Goal: Information Seeking & Learning: Find specific fact

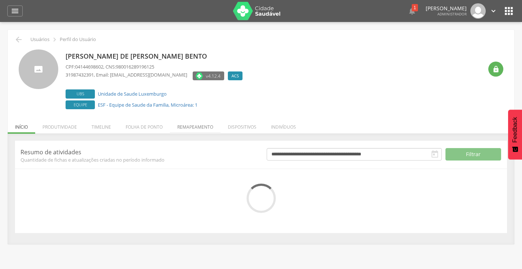
click at [205, 130] on li "Remapeamento" at bounding box center [195, 125] width 51 height 17
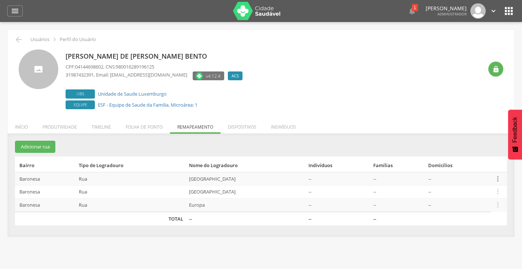
click at [499, 178] on icon "" at bounding box center [498, 179] width 8 height 8
click at [483, 148] on link "Desalocar famílias" at bounding box center [473, 149] width 58 height 9
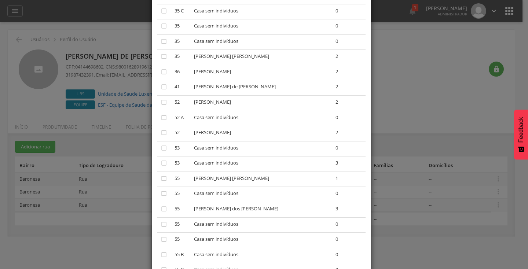
scroll to position [696, 0]
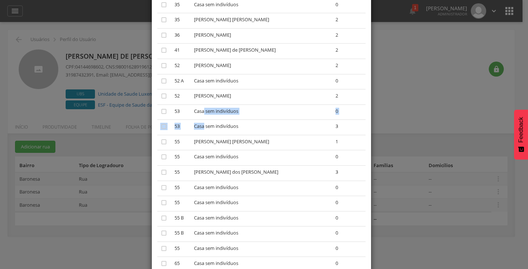
drag, startPoint x: 211, startPoint y: 112, endPoint x: 213, endPoint y: 126, distance: 14.0
click at [214, 125] on td "Casa sem indivíduos" at bounding box center [261, 127] width 141 height 15
drag, startPoint x: 200, startPoint y: 109, endPoint x: 248, endPoint y: 127, distance: 51.4
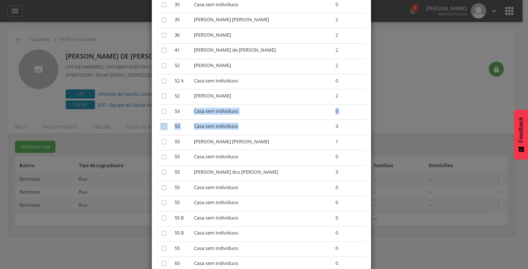
click at [247, 128] on td "Casa sem indivíduos" at bounding box center [261, 127] width 141 height 15
click at [216, 127] on td "Casa sem indivíduos" at bounding box center [261, 127] width 141 height 15
drag, startPoint x: 326, startPoint y: 121, endPoint x: 323, endPoint y: 126, distance: 6.1
click at [332, 121] on td "3" at bounding box center [348, 127] width 33 height 15
click at [332, 127] on td "3" at bounding box center [348, 127] width 33 height 15
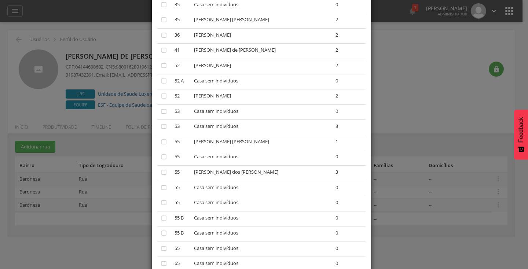
click at [332, 126] on td "3" at bounding box center [348, 127] width 33 height 15
drag, startPoint x: 204, startPoint y: 126, endPoint x: 240, endPoint y: 126, distance: 35.9
click at [240, 126] on td "Casa sem indivíduos" at bounding box center [261, 127] width 141 height 15
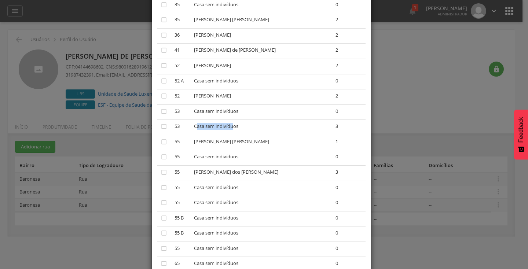
click at [213, 126] on td "Casa sem indivíduos" at bounding box center [261, 127] width 141 height 15
click at [216, 126] on td "Casa sem indivíduos" at bounding box center [261, 127] width 141 height 15
drag, startPoint x: 200, startPoint y: 126, endPoint x: 228, endPoint y: 129, distance: 27.6
click at [226, 129] on td "Casa sem indivíduos" at bounding box center [261, 127] width 141 height 15
click at [199, 129] on td "Casa sem indivíduos" at bounding box center [261, 127] width 141 height 15
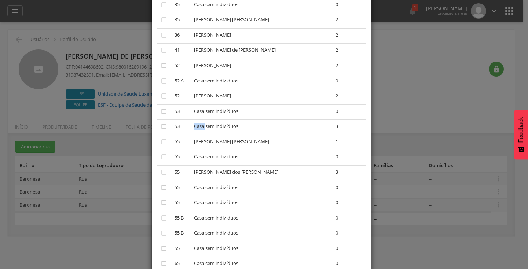
click at [199, 129] on td "Casa sem indivíduos" at bounding box center [261, 127] width 141 height 15
click at [207, 128] on td "Casa sem indivíduos" at bounding box center [261, 127] width 141 height 15
click at [207, 127] on td "Casa sem indivíduos" at bounding box center [261, 127] width 141 height 15
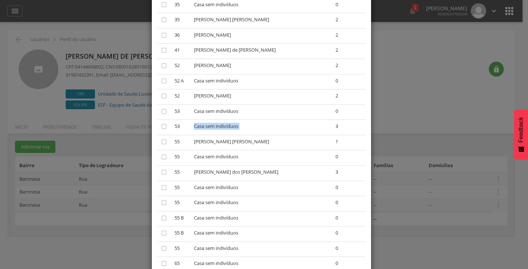
click at [207, 127] on td "Casa sem indivíduos" at bounding box center [261, 127] width 141 height 15
click at [191, 124] on td "53" at bounding box center [180, 127] width 19 height 15
click at [210, 125] on td "Casa sem indivíduos" at bounding box center [261, 127] width 141 height 15
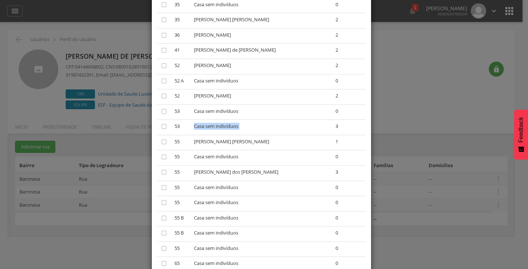
click at [210, 125] on td "Casa sem indivíduos" at bounding box center [261, 127] width 141 height 15
click at [209, 125] on td "Casa sem indivíduos" at bounding box center [261, 127] width 141 height 15
drag, startPoint x: 208, startPoint y: 125, endPoint x: 201, endPoint y: 127, distance: 8.0
click at [208, 126] on td "Casa sem indivíduos" at bounding box center [261, 127] width 141 height 15
click at [191, 127] on td "53" at bounding box center [180, 127] width 19 height 15
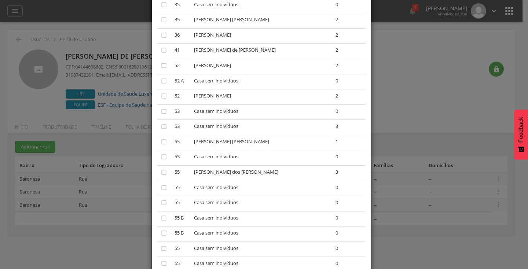
click at [191, 126] on td "53" at bounding box center [180, 127] width 19 height 15
click at [177, 124] on td "53" at bounding box center [180, 127] width 19 height 15
click at [332, 125] on td "3" at bounding box center [348, 127] width 33 height 15
drag, startPoint x: 193, startPoint y: 127, endPoint x: 248, endPoint y: 125, distance: 55.0
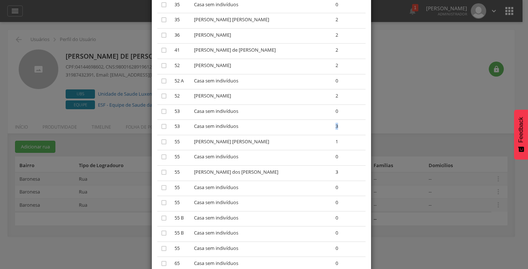
click at [248, 125] on tr " 53 Casa sem indivíduos 3" at bounding box center [261, 127] width 208 height 15
click at [332, 127] on td "3" at bounding box center [348, 127] width 33 height 15
drag, startPoint x: 326, startPoint y: 126, endPoint x: 322, endPoint y: 125, distance: 4.1
click at [332, 125] on td "3" at bounding box center [348, 127] width 33 height 15
drag, startPoint x: 322, startPoint y: 125, endPoint x: 318, endPoint y: 125, distance: 4.0
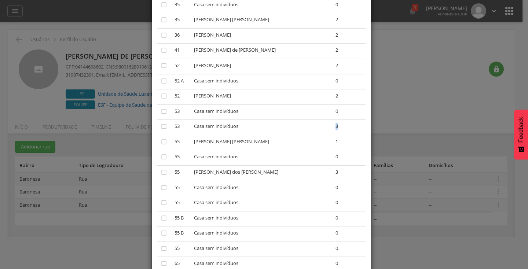
click at [332, 125] on td "3" at bounding box center [348, 127] width 33 height 15
drag, startPoint x: 224, startPoint y: 128, endPoint x: 232, endPoint y: 111, distance: 18.9
click at [231, 115] on td "Casa sem indivíduos" at bounding box center [261, 111] width 141 height 15
click at [241, 123] on td "Casa sem indivíduos" at bounding box center [261, 127] width 141 height 15
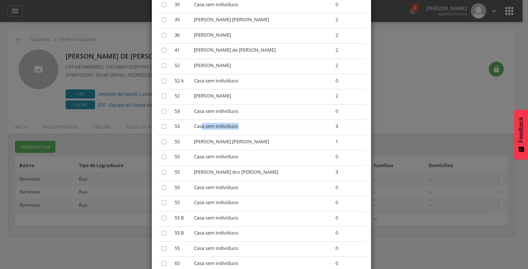
drag, startPoint x: 254, startPoint y: 128, endPoint x: 207, endPoint y: 126, distance: 46.9
click at [207, 126] on td "Casa sem indivíduos" at bounding box center [261, 127] width 141 height 15
drag, startPoint x: 191, startPoint y: 126, endPoint x: 202, endPoint y: 125, distance: 10.3
click at [191, 126] on td "53" at bounding box center [180, 127] width 19 height 15
click at [210, 125] on td "Casa sem indivíduos" at bounding box center [261, 127] width 141 height 15
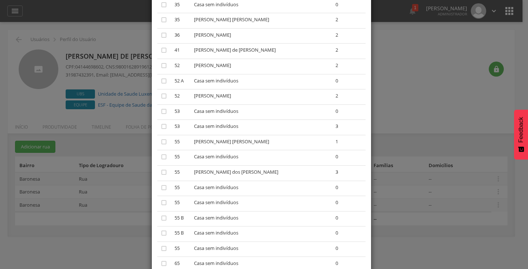
drag, startPoint x: 193, startPoint y: 127, endPoint x: 284, endPoint y: 124, distance: 90.6
click at [280, 124] on tr " 53 Casa sem indivíduos 3" at bounding box center [261, 127] width 208 height 15
click at [332, 128] on td "3" at bounding box center [348, 127] width 33 height 15
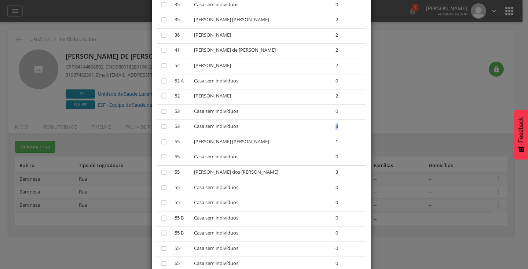
click at [332, 128] on td "3" at bounding box center [348, 127] width 33 height 15
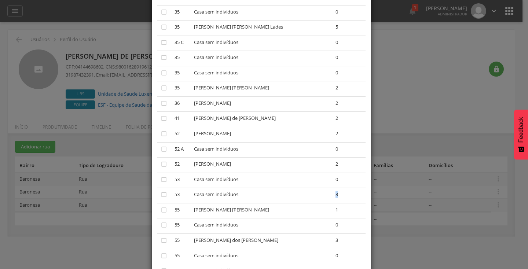
scroll to position [660, 0]
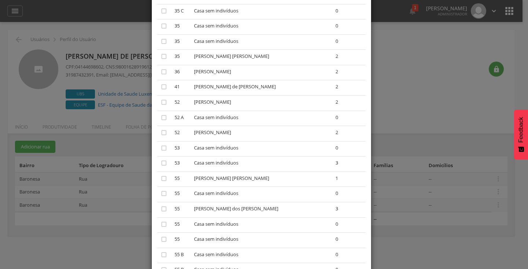
click at [252, 151] on td "Casa sem indivíduos" at bounding box center [261, 148] width 141 height 15
click at [240, 151] on td "Casa sem indivíduos" at bounding box center [261, 148] width 141 height 15
click at [242, 167] on td "Casa sem indivíduos" at bounding box center [261, 163] width 141 height 15
click at [240, 144] on td "Casa sem indivíduos" at bounding box center [261, 148] width 141 height 15
click at [242, 163] on td "Casa sem indivíduos" at bounding box center [261, 163] width 141 height 15
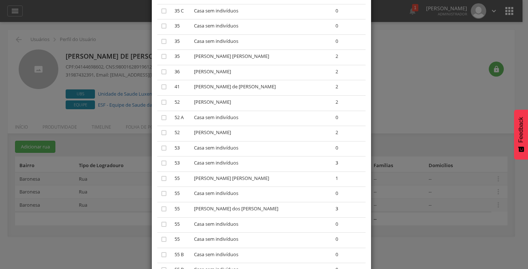
click at [243, 153] on td "Casa sem indivíduos" at bounding box center [261, 148] width 141 height 15
click at [244, 164] on td "Casa sem indivíduos" at bounding box center [261, 163] width 141 height 15
click at [244, 152] on td "Casa sem indivíduos" at bounding box center [261, 148] width 141 height 15
click at [246, 162] on td "Casa sem indivíduos" at bounding box center [261, 163] width 141 height 15
click at [246, 145] on td "Casa sem indivíduos" at bounding box center [261, 148] width 141 height 15
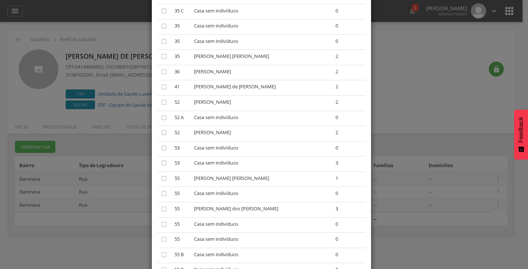
click at [243, 165] on td "Casa sem indivíduos" at bounding box center [261, 163] width 141 height 15
drag, startPoint x: 245, startPoint y: 148, endPoint x: 247, endPoint y: 162, distance: 14.0
click at [245, 153] on td "Casa sem indivíduos" at bounding box center [261, 148] width 141 height 15
click at [247, 162] on td "Casa sem indivíduos" at bounding box center [261, 163] width 141 height 15
drag, startPoint x: 246, startPoint y: 145, endPoint x: 246, endPoint y: 164, distance: 18.7
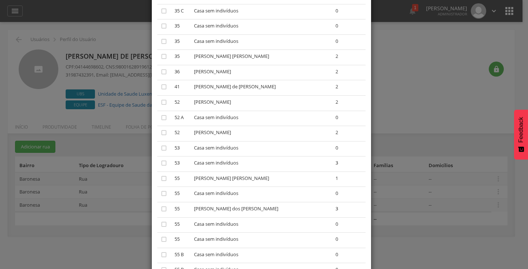
drag, startPoint x: 246, startPoint y: 150, endPoint x: 246, endPoint y: 162, distance: 12.8
click at [246, 151] on td "Casa sem indivíduos" at bounding box center [261, 148] width 141 height 15
click at [246, 162] on td "Casa sem indivíduos" at bounding box center [261, 163] width 141 height 15
drag, startPoint x: 246, startPoint y: 151, endPoint x: 247, endPoint y: 162, distance: 11.7
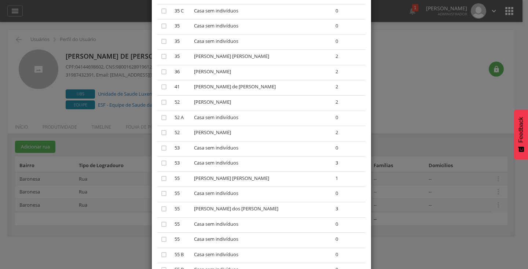
click at [248, 165] on td "Casa sem indivíduos" at bounding box center [261, 163] width 141 height 15
click at [250, 163] on td "Casa sem indivíduos" at bounding box center [261, 163] width 141 height 15
click at [332, 162] on td "3" at bounding box center [348, 163] width 33 height 15
drag, startPoint x: 91, startPoint y: 183, endPoint x: 140, endPoint y: 178, distance: 49.4
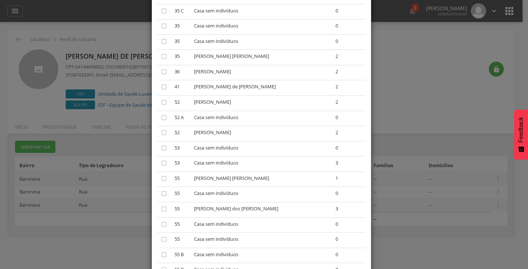
click at [159, 178] on div "× Desalocar Famílias A lista abaixo apresenta as casas da Ásia que estão alocad…" at bounding box center [264, 134] width 528 height 269
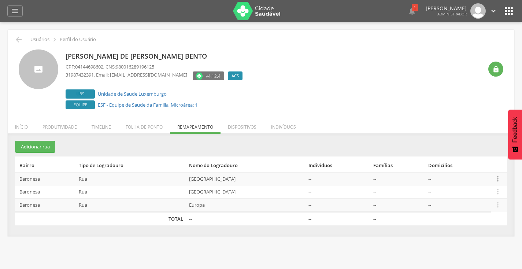
click at [496, 180] on icon "" at bounding box center [498, 179] width 8 height 8
click at [477, 150] on link "Desalocar famílias" at bounding box center [473, 149] width 58 height 9
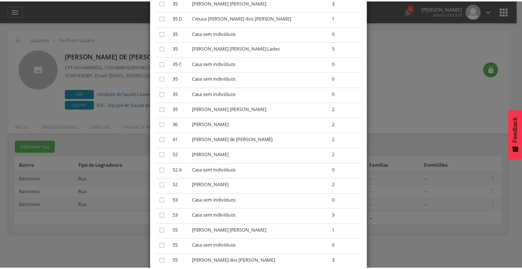
scroll to position [623, 0]
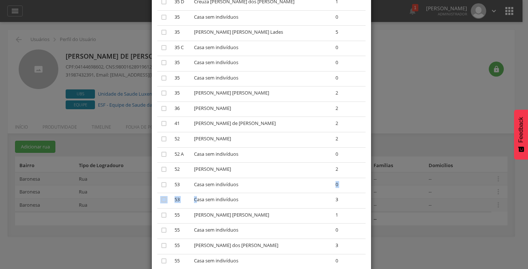
drag, startPoint x: 204, startPoint y: 198, endPoint x: 264, endPoint y: 190, distance: 60.7
click at [332, 202] on td "3" at bounding box center [348, 200] width 33 height 15
drag, startPoint x: 201, startPoint y: 200, endPoint x: 255, endPoint y: 201, distance: 54.2
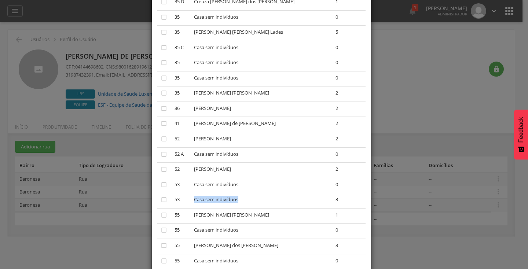
click at [255, 201] on td "Casa sem indivíduos" at bounding box center [261, 200] width 141 height 15
click at [215, 203] on td "Casa sem indivíduos" at bounding box center [261, 200] width 141 height 15
drag, startPoint x: 199, startPoint y: 199, endPoint x: 248, endPoint y: 198, distance: 48.4
click at [248, 198] on td "Casa sem indivíduos" at bounding box center [261, 200] width 141 height 15
click at [162, 198] on icon "" at bounding box center [163, 199] width 7 height 7
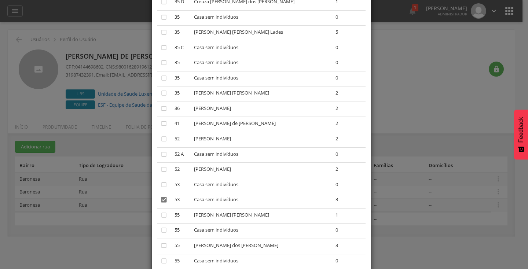
click at [161, 200] on icon "" at bounding box center [163, 199] width 7 height 7
click at [392, 126] on div "× Desalocar Famílias A lista abaixo apresenta as casas da Ásia que estão alocad…" at bounding box center [264, 134] width 528 height 269
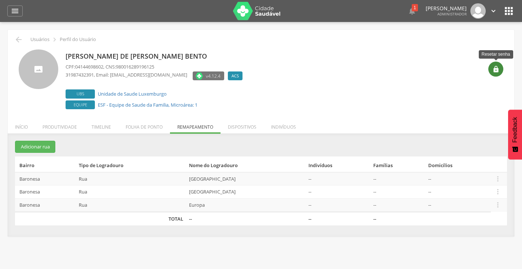
click at [497, 69] on icon "" at bounding box center [495, 69] width 7 height 7
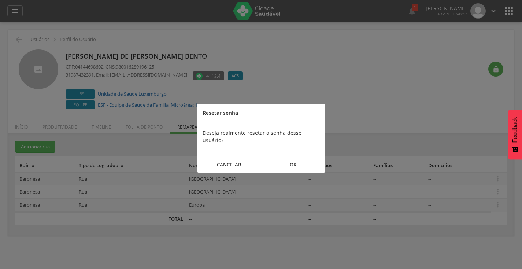
click at [289, 157] on button "OK" at bounding box center [293, 165] width 64 height 16
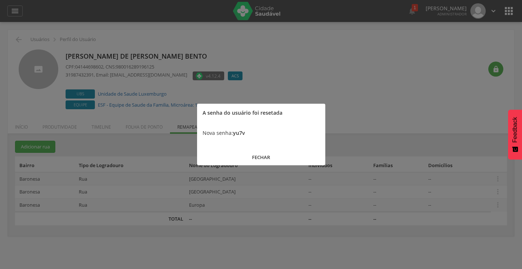
click at [244, 130] on b "yu7v" at bounding box center [239, 132] width 12 height 7
click at [259, 150] on button "FECHAR" at bounding box center [261, 158] width 128 height 16
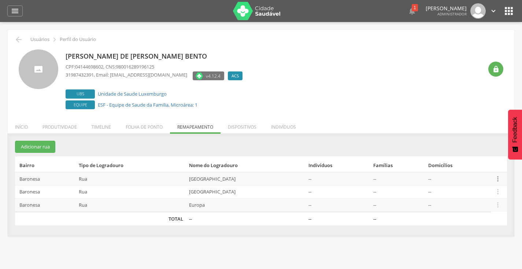
click at [499, 176] on icon "" at bounding box center [498, 179] width 8 height 8
click at [103, 123] on li "Timeline" at bounding box center [101, 125] width 34 height 17
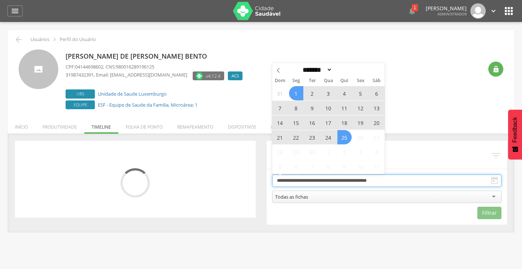
click at [353, 182] on input "**********" at bounding box center [387, 180] width 230 height 12
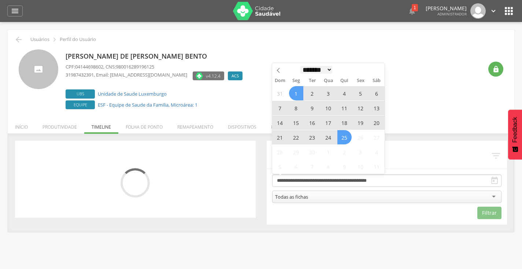
click at [305, 69] on select "******* ********* ***** ***** **** ***** ***** ****** ********" at bounding box center [316, 70] width 32 height 8
select select "*"
click at [300, 66] on select "******* ********* ***** ***** **** ***** ***** ****** ********" at bounding box center [316, 70] width 32 height 8
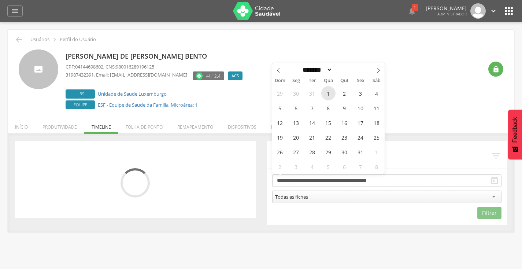
click at [330, 95] on span "1" at bounding box center [328, 93] width 14 height 14
type input "**********"
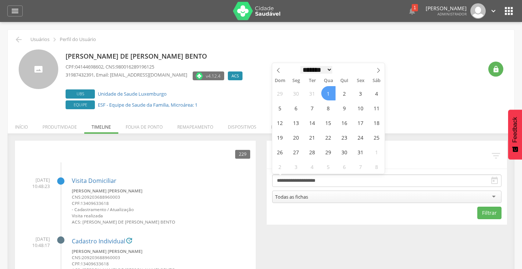
click at [315, 74] on select "******* ********* ***** ***** **** ***** ***** ****** ********" at bounding box center [316, 70] width 32 height 8
select select "*"
click at [300, 66] on select "******* ********* ***** ***** **** ***** ***** ****** ********" at bounding box center [316, 70] width 32 height 8
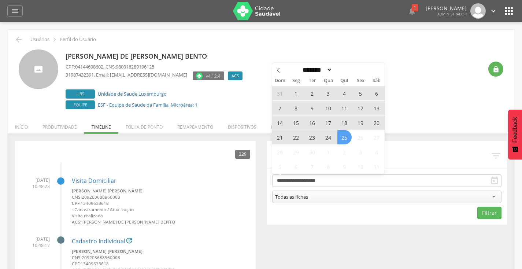
click at [348, 137] on span "25" at bounding box center [344, 137] width 14 height 14
type input "**********"
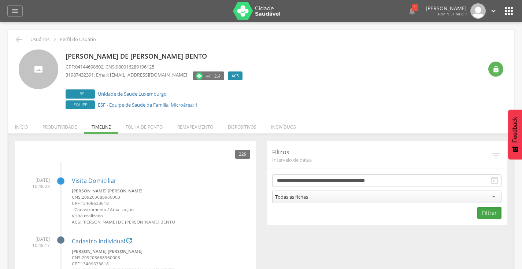
click at [484, 213] on button "Filtrar" at bounding box center [489, 213] width 24 height 12
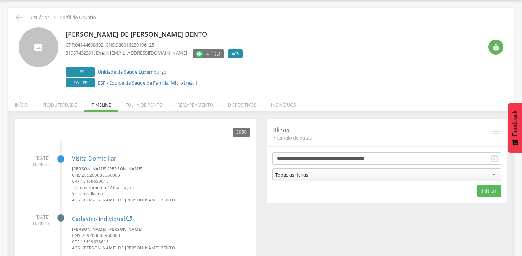
scroll to position [481, 0]
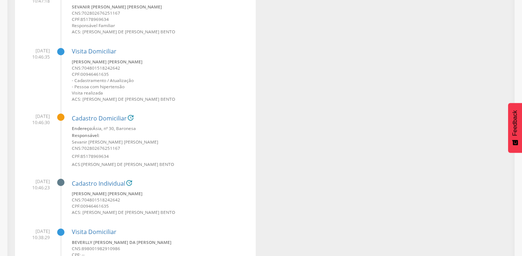
click at [204, 35] on div "Cadastro Individual  Sevanir Nascimento Rodrigues CNS: 702802676251167 CPF: 85…" at bounding box center [161, 11] width 178 height 51
drag, startPoint x: 95, startPoint y: 128, endPoint x: 114, endPoint y: 127, distance: 19.4
click at [114, 127] on small "Endereço: Ásia, nº 30, Baronesa" at bounding box center [161, 128] width 178 height 6
copy small "Ásia, nº 30"
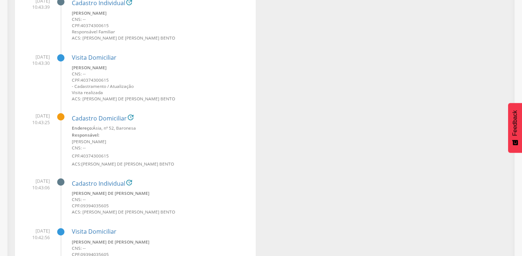
scroll to position [48126, 0]
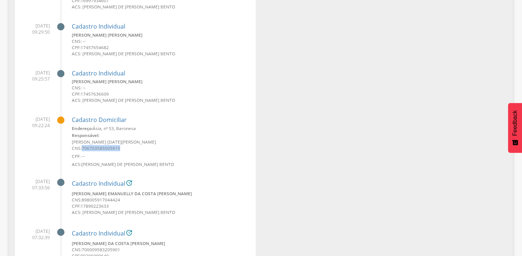
drag, startPoint x: 82, startPoint y: 150, endPoint x: 125, endPoint y: 148, distance: 42.2
click at [125, 148] on small "CNS: 706703585005915" at bounding box center [161, 148] width 178 height 6
copy span "706703585005915"
drag, startPoint x: 72, startPoint y: 141, endPoint x: 129, endPoint y: 142, distance: 57.5
click at [129, 142] on small "[PERSON_NAME][DATE]" at bounding box center [161, 142] width 178 height 6
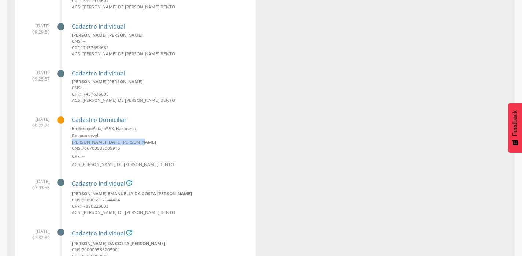
copy small "[PERSON_NAME][DATE]"
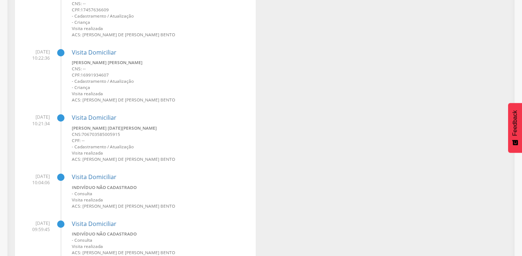
scroll to position [48140, 0]
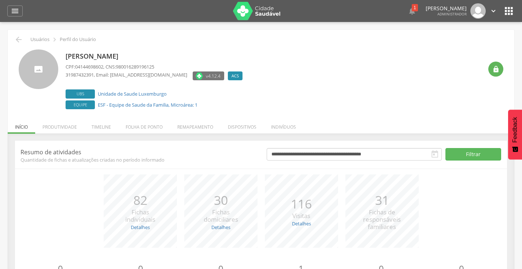
click at [511, 13] on icon "" at bounding box center [509, 11] width 12 height 12
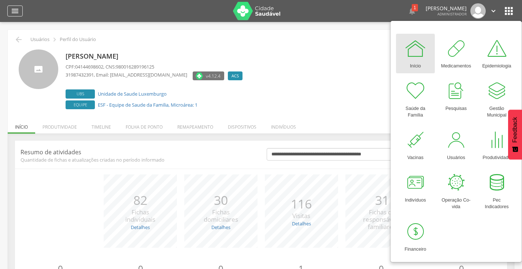
click at [20, 16] on div "" at bounding box center [14, 10] width 15 height 11
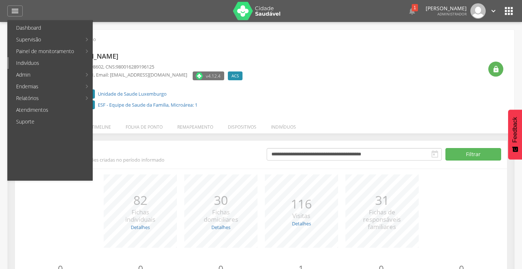
click at [44, 63] on link "Indivíduos" at bounding box center [51, 63] width 84 height 12
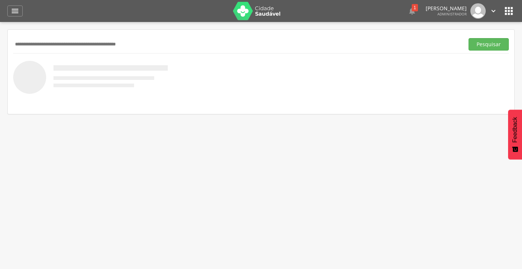
click at [151, 48] on input "text" at bounding box center [237, 44] width 448 height 12
paste input "**********"
type input "**********"
click at [469, 38] on button "Pesquisar" at bounding box center [489, 44] width 40 height 12
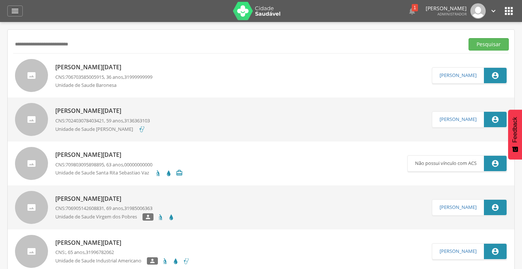
drag, startPoint x: 145, startPoint y: 45, endPoint x: 0, endPoint y: 45, distance: 144.7
click at [0, 45] on div " Supervisão  Distritos  Ubs adicionar ubs  Coordenador: - [GEOGRAPHIC_DATA]…" at bounding box center [261, 156] width 522 height 269
paste input "**********"
type input "**********"
click at [469, 38] on button "Pesquisar" at bounding box center [489, 44] width 40 height 12
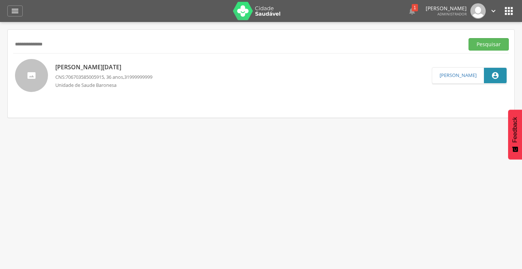
click at [102, 67] on p "[PERSON_NAME][DATE]" at bounding box center [103, 67] width 97 height 8
type input "**********"
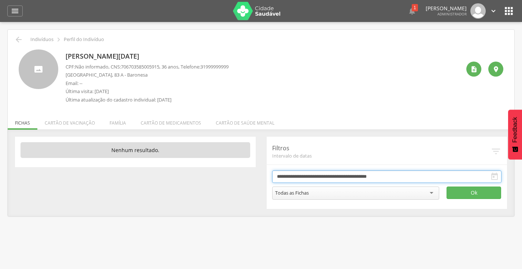
click at [342, 179] on input "**********" at bounding box center [387, 176] width 230 height 12
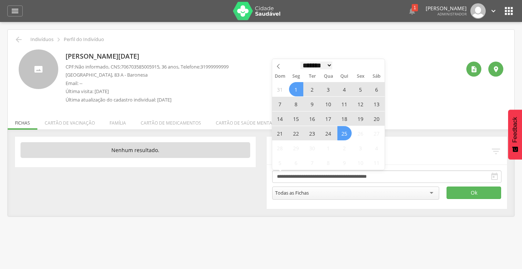
click at [307, 64] on select "******* ********* ***** ***** **** ***** ***** ****** ********" at bounding box center [316, 66] width 32 height 8
select select "*"
click at [300, 62] on select "******* ********* ***** ***** **** ***** ***** ****** ********" at bounding box center [316, 66] width 32 height 8
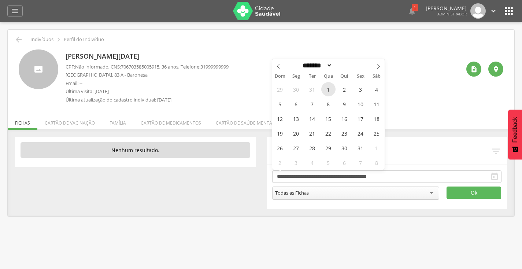
click at [330, 85] on span "1" at bounding box center [328, 89] width 14 height 14
type input "**********"
click at [317, 68] on select "******* ********* ***** ***** **** ***** ***** ****** ********" at bounding box center [316, 66] width 32 height 8
select select "*"
click at [300, 62] on select "******* ********* ***** ***** **** ***** ***** ****** ********" at bounding box center [316, 66] width 32 height 8
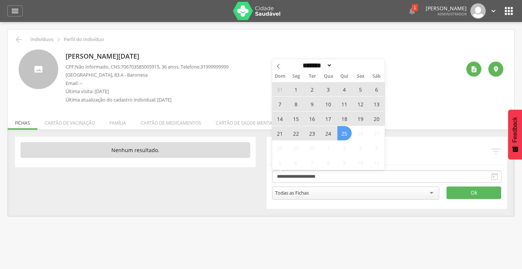
click at [344, 139] on span "25" at bounding box center [344, 133] width 14 height 14
type input "**********"
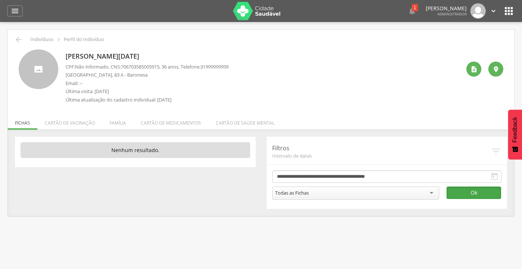
click at [473, 193] on button "Ok" at bounding box center [474, 193] width 55 height 12
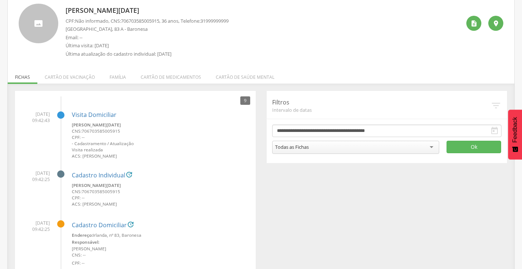
scroll to position [59, 0]
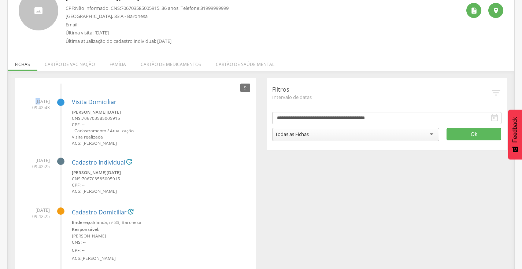
drag, startPoint x: 26, startPoint y: 102, endPoint x: 30, endPoint y: 102, distance: 4.0
click at [30, 102] on span "[DATE] 09:42:43" at bounding box center [35, 104] width 29 height 12
click at [165, 192] on small "ACS: [PERSON_NAME]" at bounding box center [161, 191] width 178 height 6
drag, startPoint x: 25, startPoint y: 162, endPoint x: 34, endPoint y: 161, distance: 9.2
click at [34, 161] on span "[DATE] 09:42:25" at bounding box center [35, 163] width 29 height 12
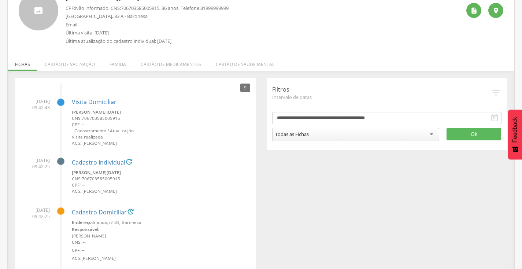
click at [44, 184] on li "[DATE] 09:42:25 Cadastro Individual  [PERSON_NAME][DATE] CNS: 706703585005915 …" at bounding box center [136, 174] width 230 height 44
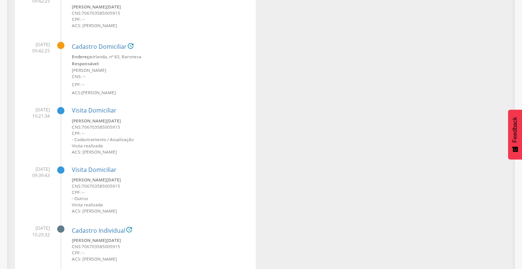
scroll to position [237, 0]
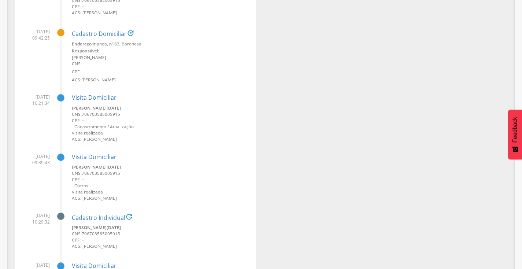
drag, startPoint x: 86, startPoint y: 140, endPoint x: 144, endPoint y: 139, distance: 57.5
click at [144, 139] on small "ACS: [PERSON_NAME]" at bounding box center [161, 139] width 178 height 6
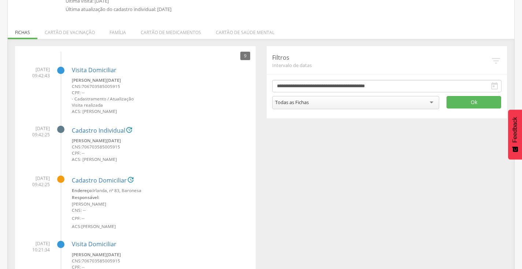
scroll to position [0, 0]
